Goal: Communication & Community: Answer question/provide support

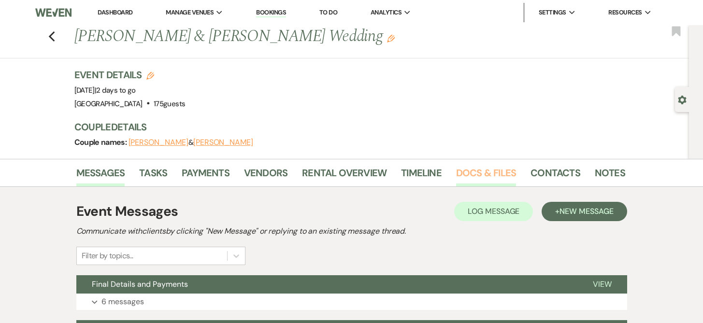
click at [483, 173] on link "Docs & Files" at bounding box center [486, 175] width 60 height 21
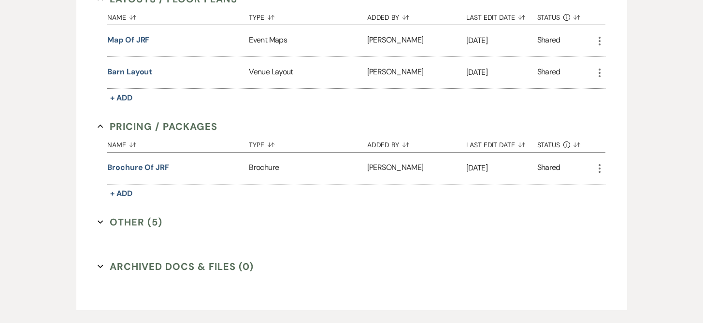
scroll to position [573, 0]
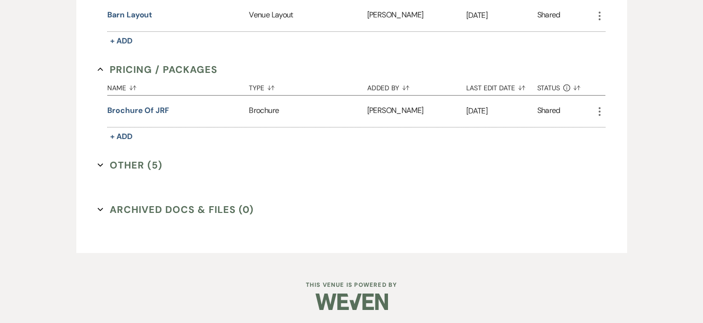
click at [155, 165] on button "Other (5) Expand" at bounding box center [130, 165] width 65 height 14
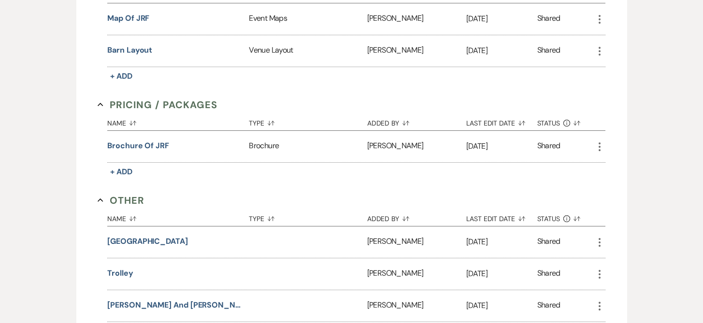
scroll to position [0, 0]
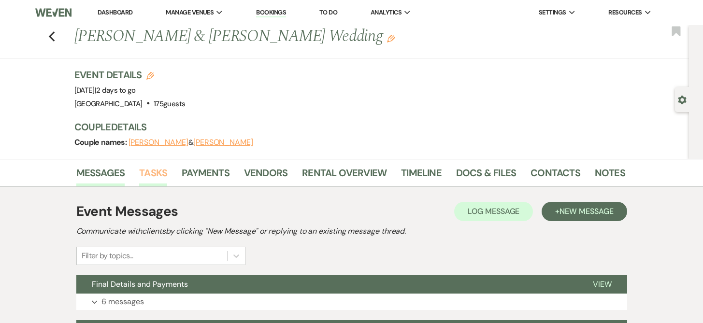
click at [151, 173] on link "Tasks" at bounding box center [153, 175] width 28 height 21
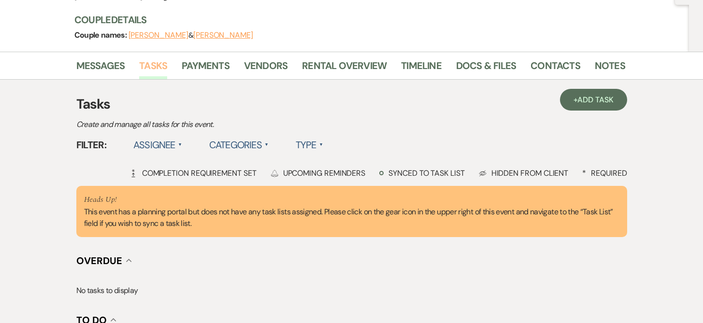
scroll to position [101, 0]
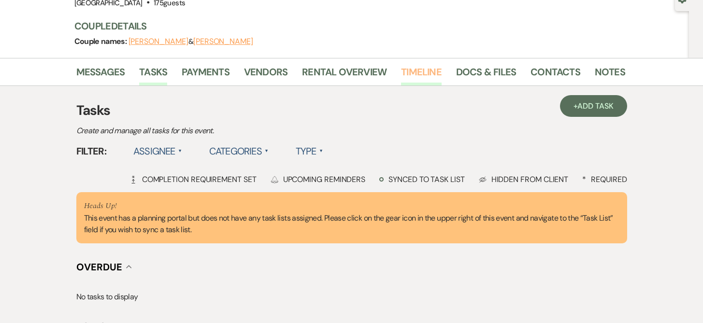
click at [419, 71] on link "Timeline" at bounding box center [421, 74] width 41 height 21
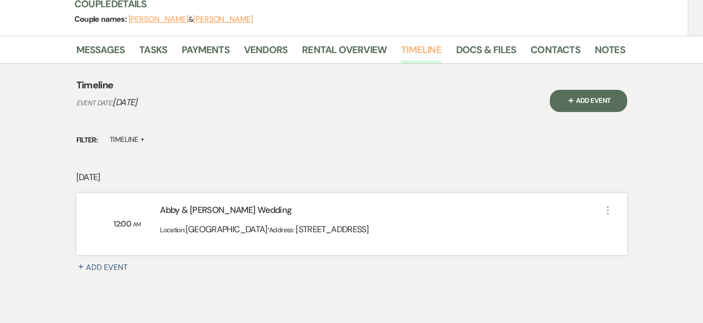
scroll to position [143, 0]
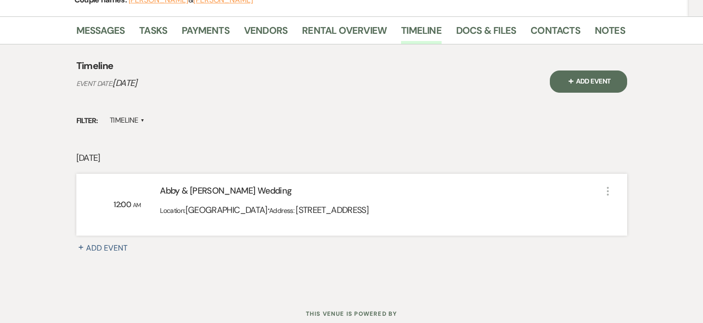
click at [307, 208] on span "171 Logging Road, Cape Neddick, ME 03902" at bounding box center [332, 210] width 73 height 12
click at [183, 194] on div "Abby & Griffin's Wedding" at bounding box center [381, 193] width 442 height 17
click at [452, 203] on div "Location: Josias River Farm · Address: 171 Logging Road, Cape Neddick, ME 03902" at bounding box center [381, 213] width 442 height 24
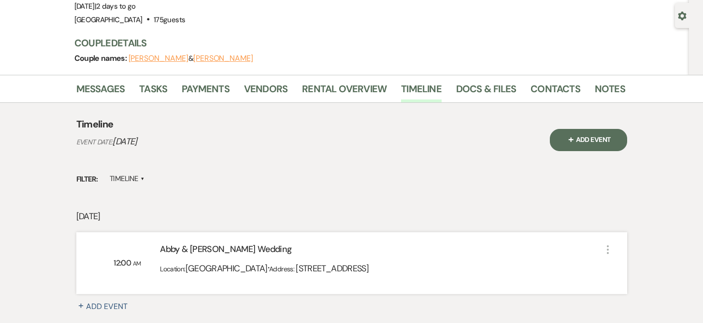
scroll to position [0, 0]
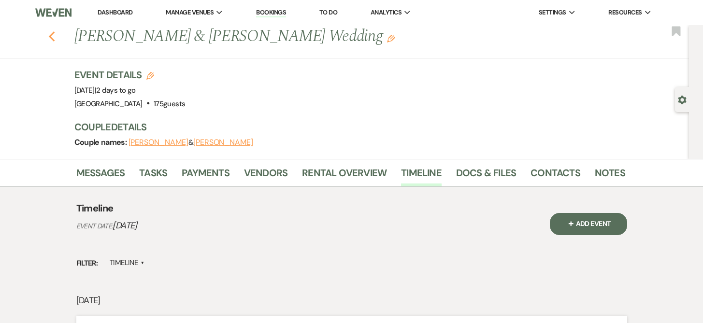
click at [56, 37] on icon "Previous" at bounding box center [51, 37] width 7 height 12
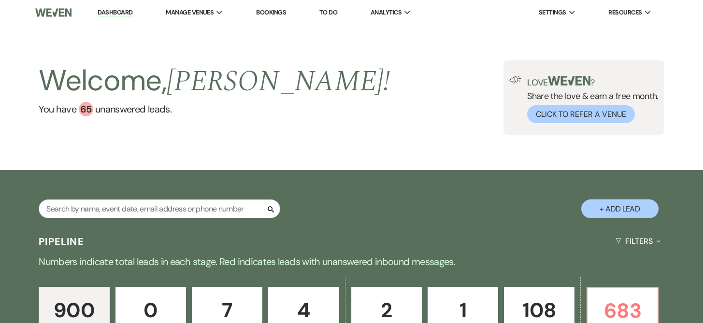
click at [271, 13] on link "Bookings" at bounding box center [271, 12] width 30 height 8
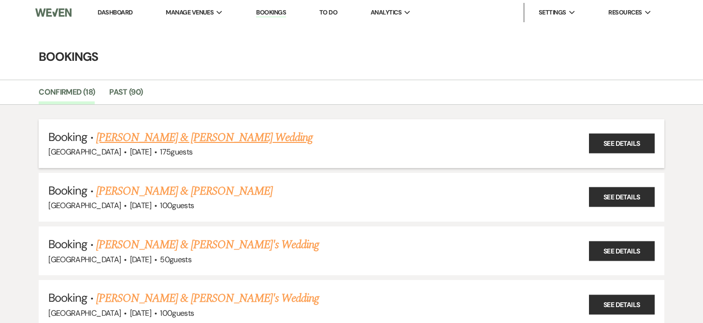
click at [216, 139] on link "Abby Murphy & Griffin's Wedding" at bounding box center [204, 137] width 216 height 17
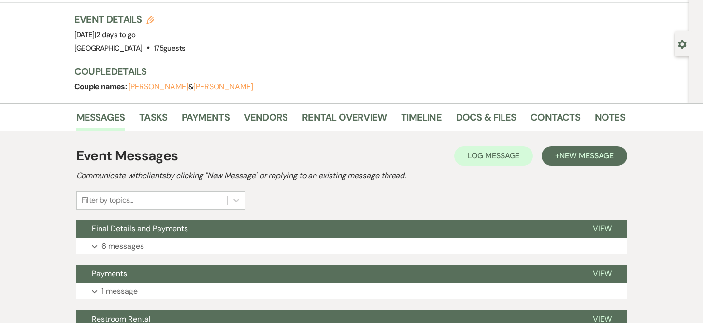
scroll to position [47, 0]
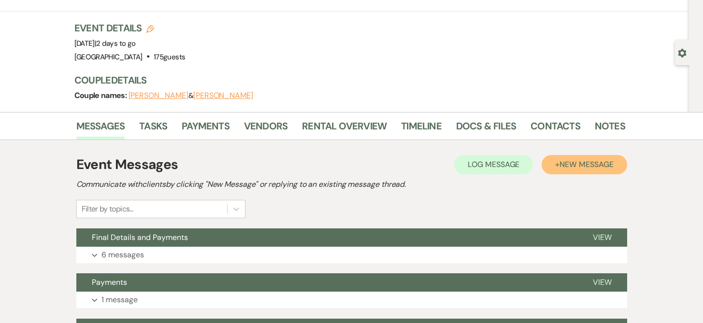
click at [608, 161] on span "New Message" at bounding box center [586, 164] width 54 height 10
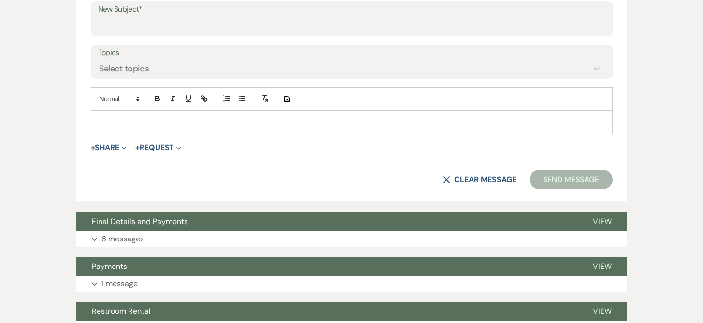
scroll to position [423, 0]
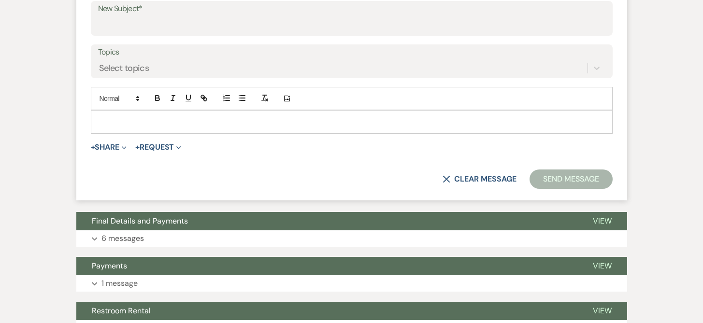
click at [123, 119] on p at bounding box center [352, 121] width 506 height 11
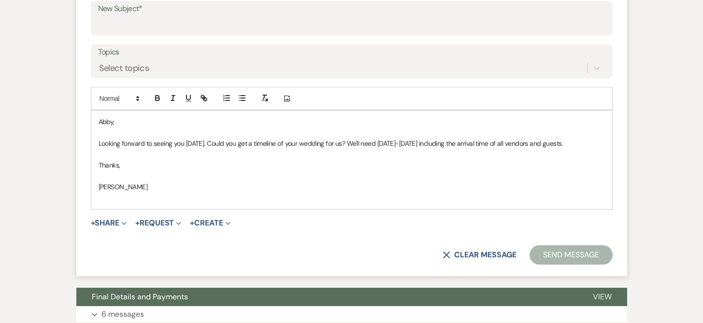
click at [124, 57] on label "Topics" at bounding box center [351, 52] width 507 height 14
click at [100, 62] on input "Topics" at bounding box center [99, 68] width 1 height 13
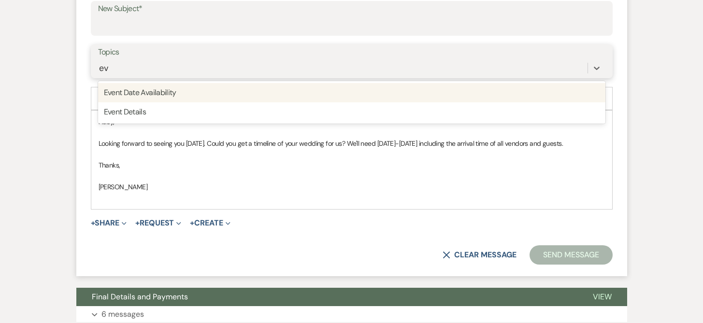
type input "eve"
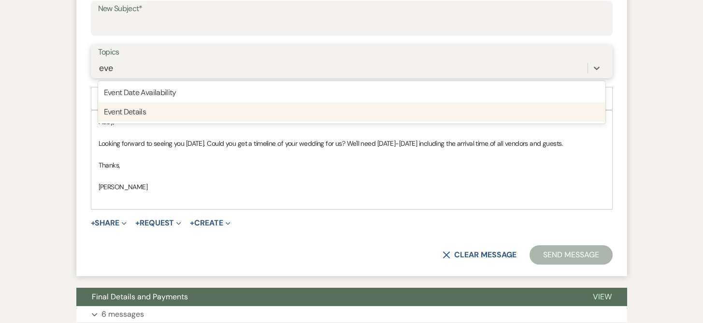
click at [147, 111] on div "Event Details" at bounding box center [351, 111] width 507 height 19
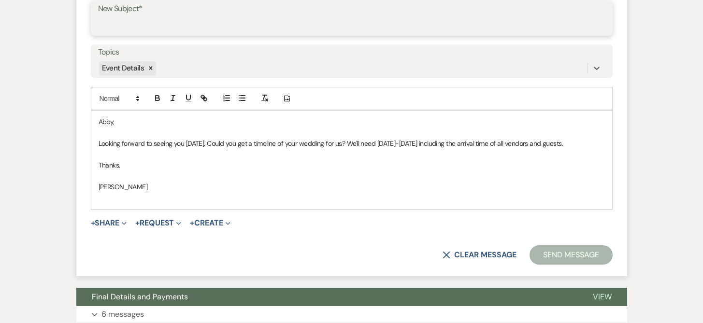
click at [168, 27] on input "New Subject*" at bounding box center [351, 25] width 507 height 19
type input "Timeline, Guest Count"
click at [572, 146] on p "Looking forward to seeing you today. Could you get a timeline of your wedding f…" at bounding box center [352, 143] width 506 height 11
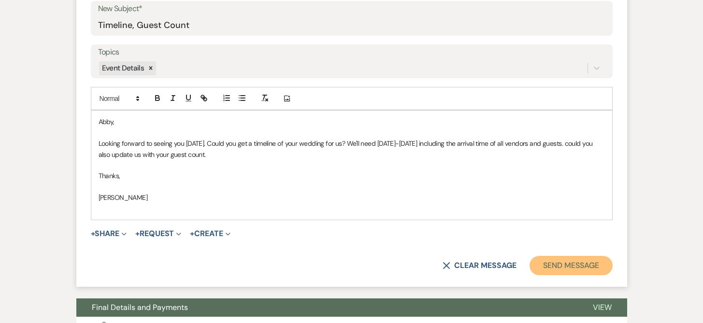
click at [563, 268] on button "Send Message" at bounding box center [570, 265] width 83 height 19
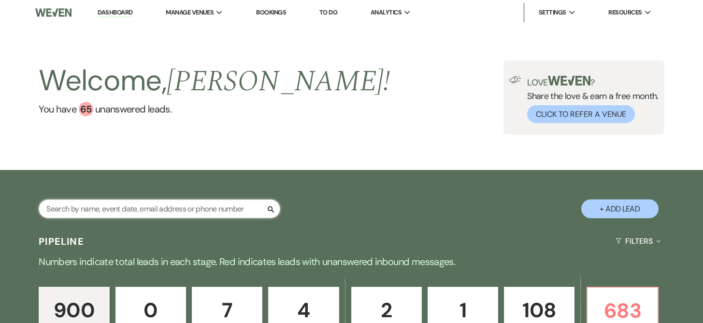
click at [131, 211] on input "text" at bounding box center [160, 209] width 242 height 19
type input "[PERSON_NAME]"
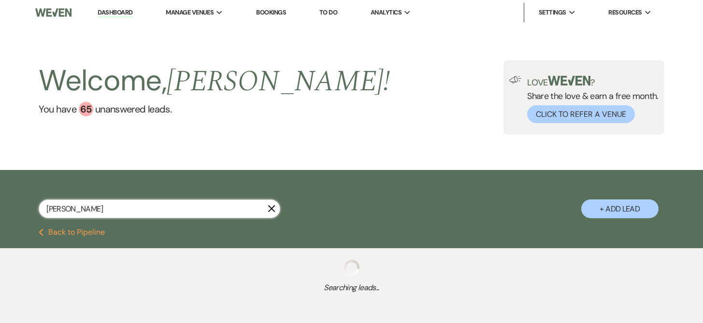
select select "8"
select select "10"
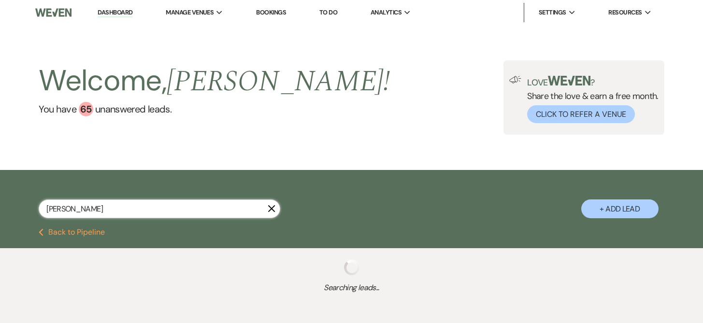
select select "8"
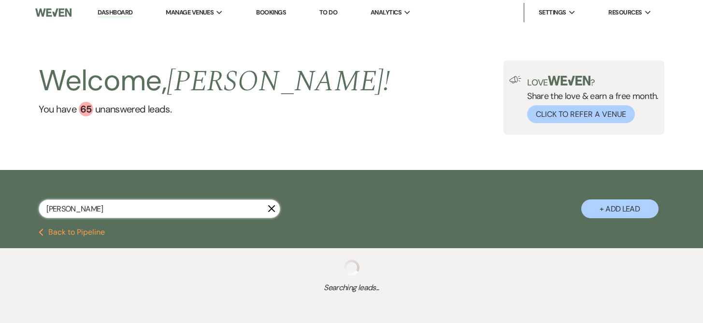
select select "8"
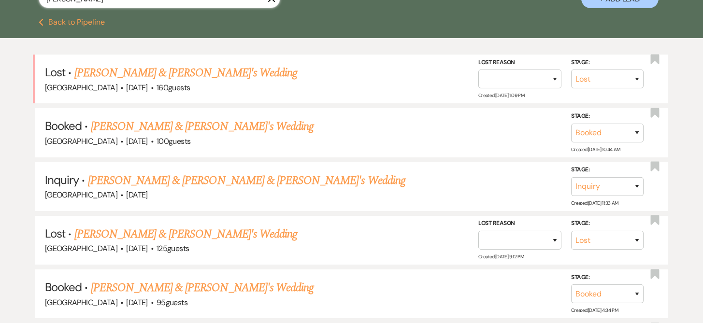
scroll to position [211, 0]
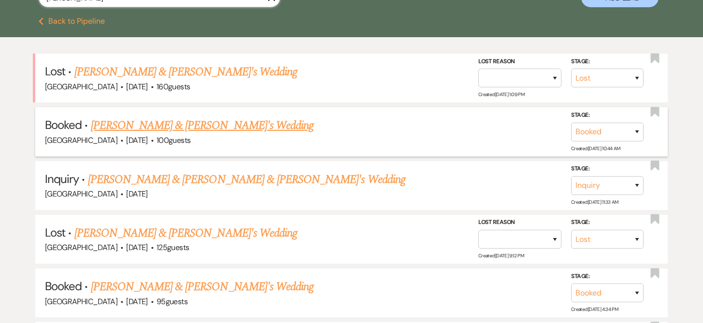
type input "[PERSON_NAME]"
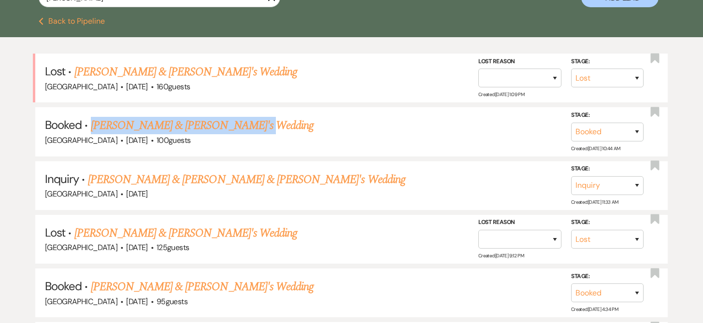
drag, startPoint x: 176, startPoint y: 129, endPoint x: 706, endPoint y: 60, distance: 534.3
click at [190, 126] on link "[PERSON_NAME] & [PERSON_NAME]'s Wedding" at bounding box center [202, 125] width 223 height 17
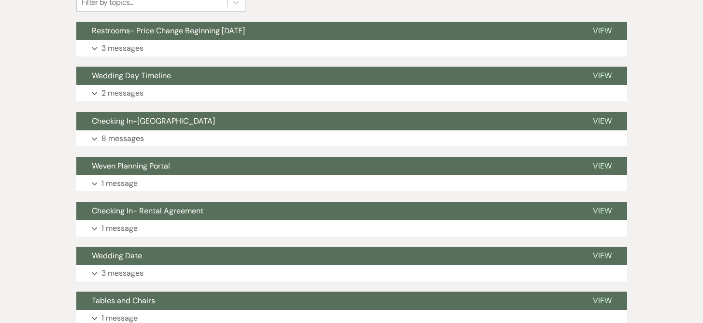
scroll to position [251, 0]
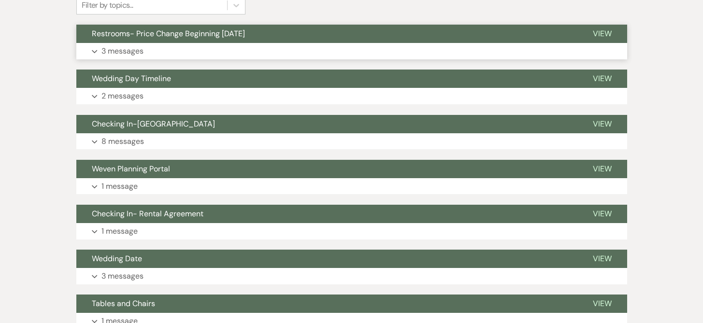
click at [227, 37] on span "Restrooms- Price Change Beginning [DATE]" at bounding box center [168, 34] width 153 height 10
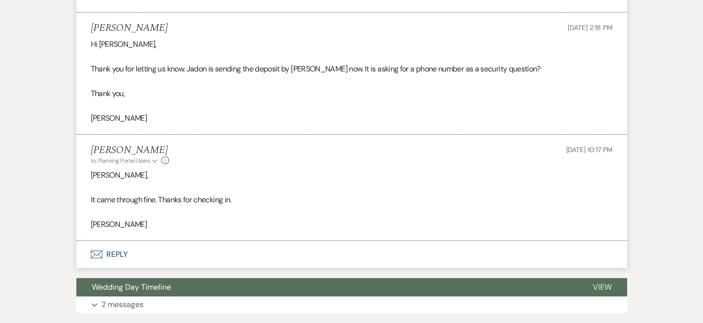
scroll to position [148, 0]
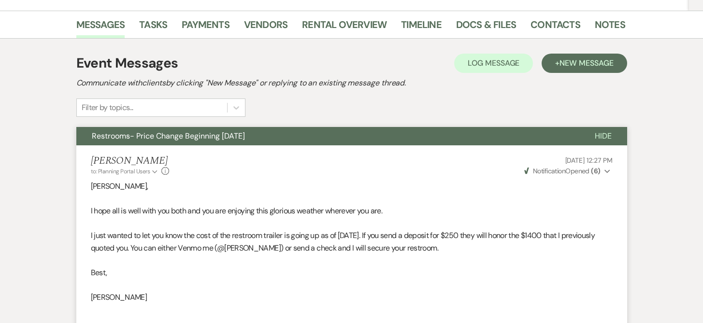
scroll to position [211, 0]
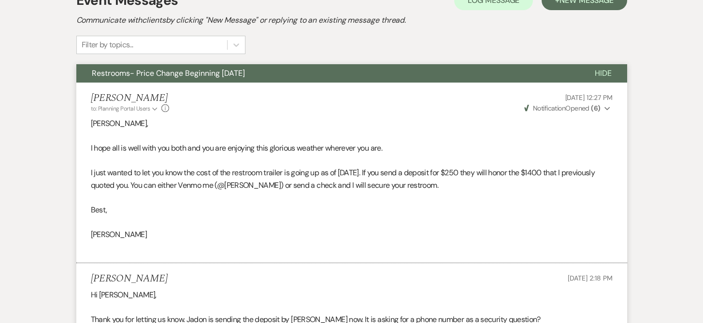
select select "8"
select select "10"
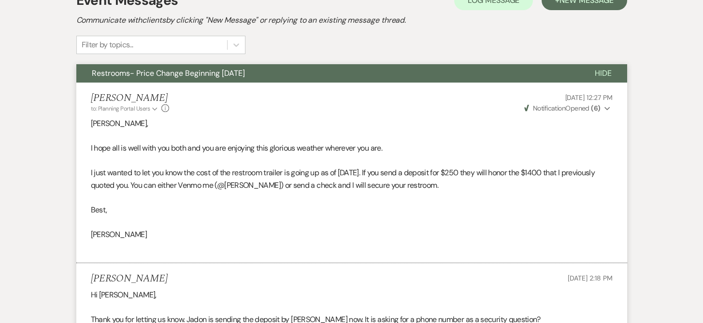
select select "8"
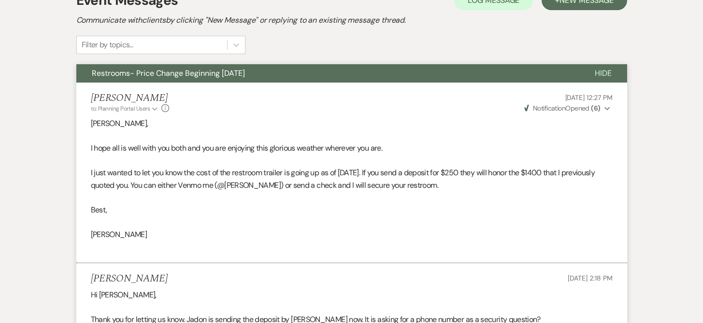
select select "8"
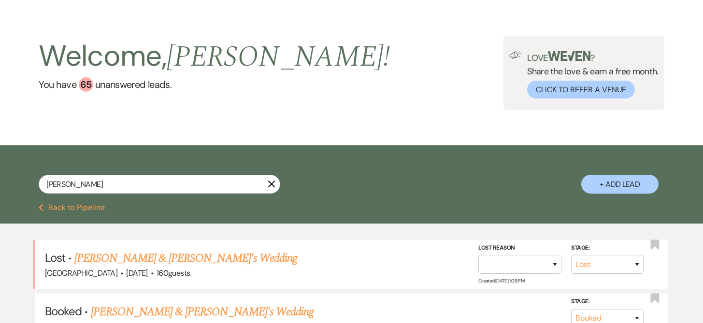
scroll to position [27, 0]
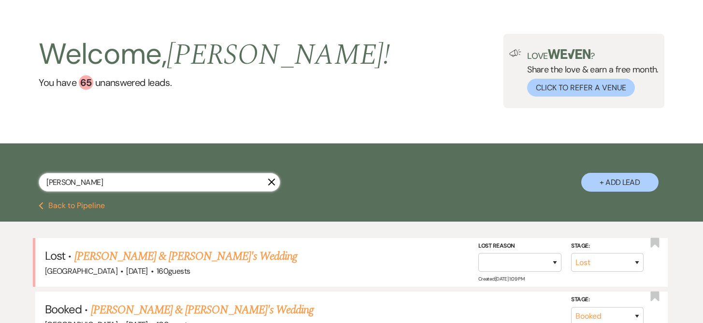
click at [81, 186] on input "[PERSON_NAME]" at bounding box center [160, 182] width 242 height 19
type input "e"
type input "alena"
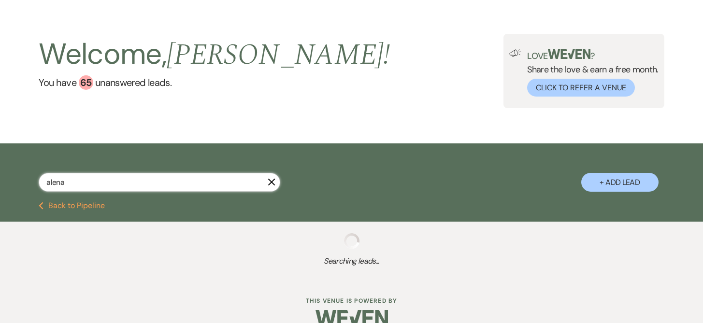
select select "8"
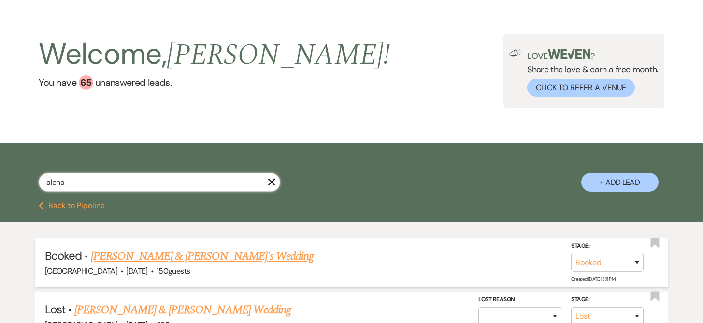
type input "alena"
click at [172, 258] on link "[PERSON_NAME] & [PERSON_NAME]'s Wedding" at bounding box center [202, 256] width 223 height 17
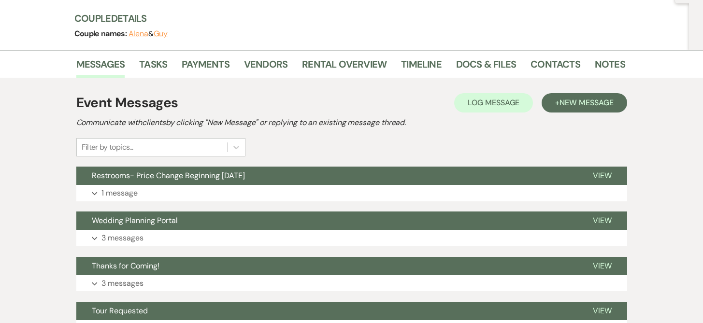
scroll to position [117, 0]
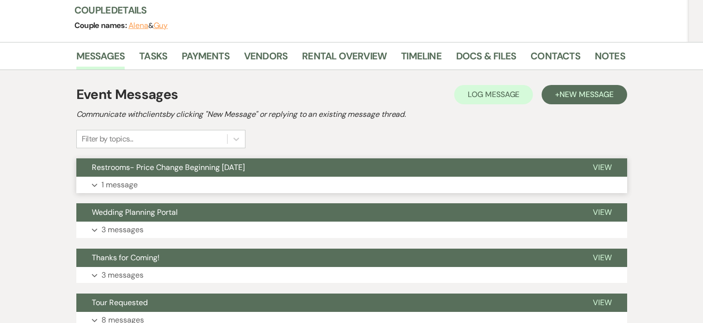
click at [291, 169] on button "Restrooms- Price Change Beginning [DATE]" at bounding box center [326, 167] width 501 height 18
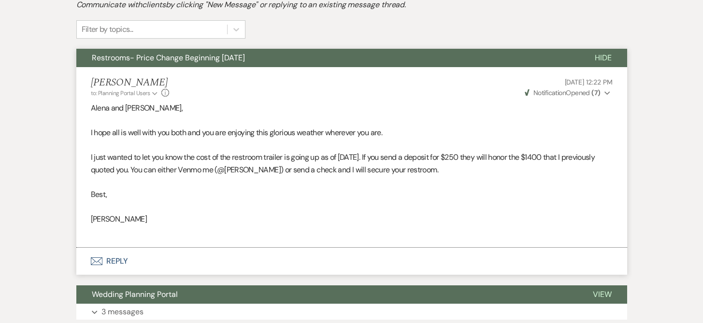
scroll to position [228, 0]
